Goal: Information Seeking & Learning: Learn about a topic

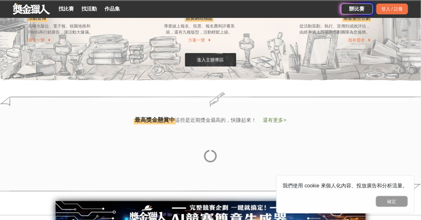
scroll to position [603, 0]
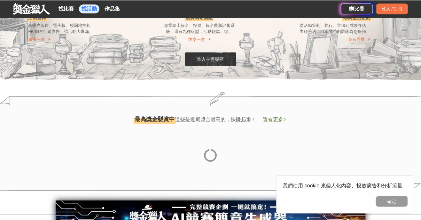
click at [92, 11] on link "找活動" at bounding box center [89, 8] width 20 height 9
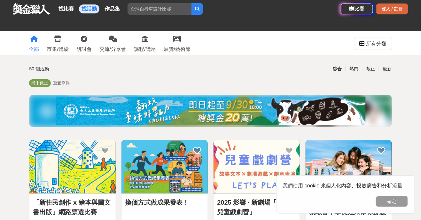
click at [404, 9] on div "登入 / 註冊" at bounding box center [392, 9] width 32 height 11
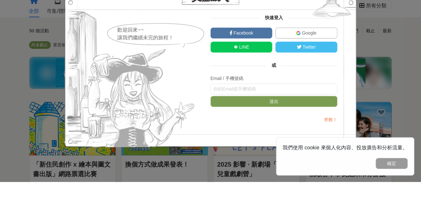
click at [317, 67] on link "Google" at bounding box center [307, 71] width 62 height 11
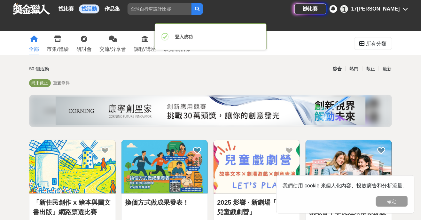
click at [401, 10] on div "1 17[PERSON_NAME]" at bounding box center [375, 9] width 68 height 8
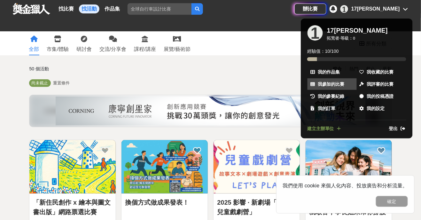
click at [333, 82] on span "我參加的比賽" at bounding box center [331, 84] width 27 height 7
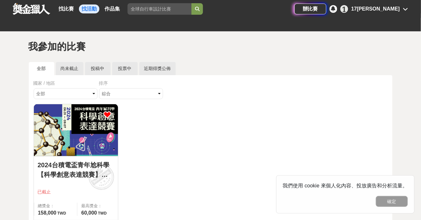
click at [92, 9] on link "找活動" at bounding box center [89, 8] width 20 height 9
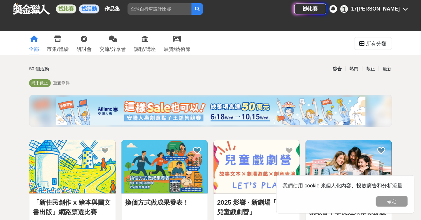
click at [68, 9] on link "找比賽" at bounding box center [66, 8] width 20 height 9
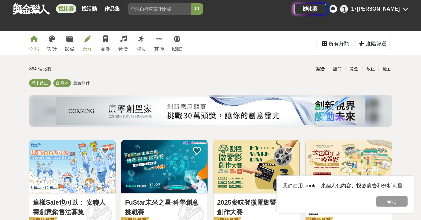
click at [86, 42] on div at bounding box center [88, 39] width 6 height 6
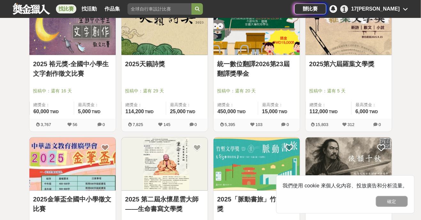
scroll to position [138, 0]
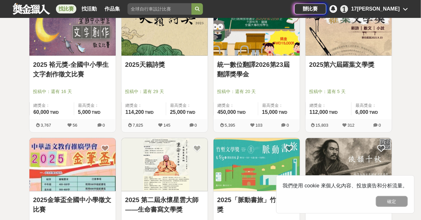
click at [255, 41] on img at bounding box center [257, 28] width 86 height 53
